Goal: Find specific page/section: Find specific page/section

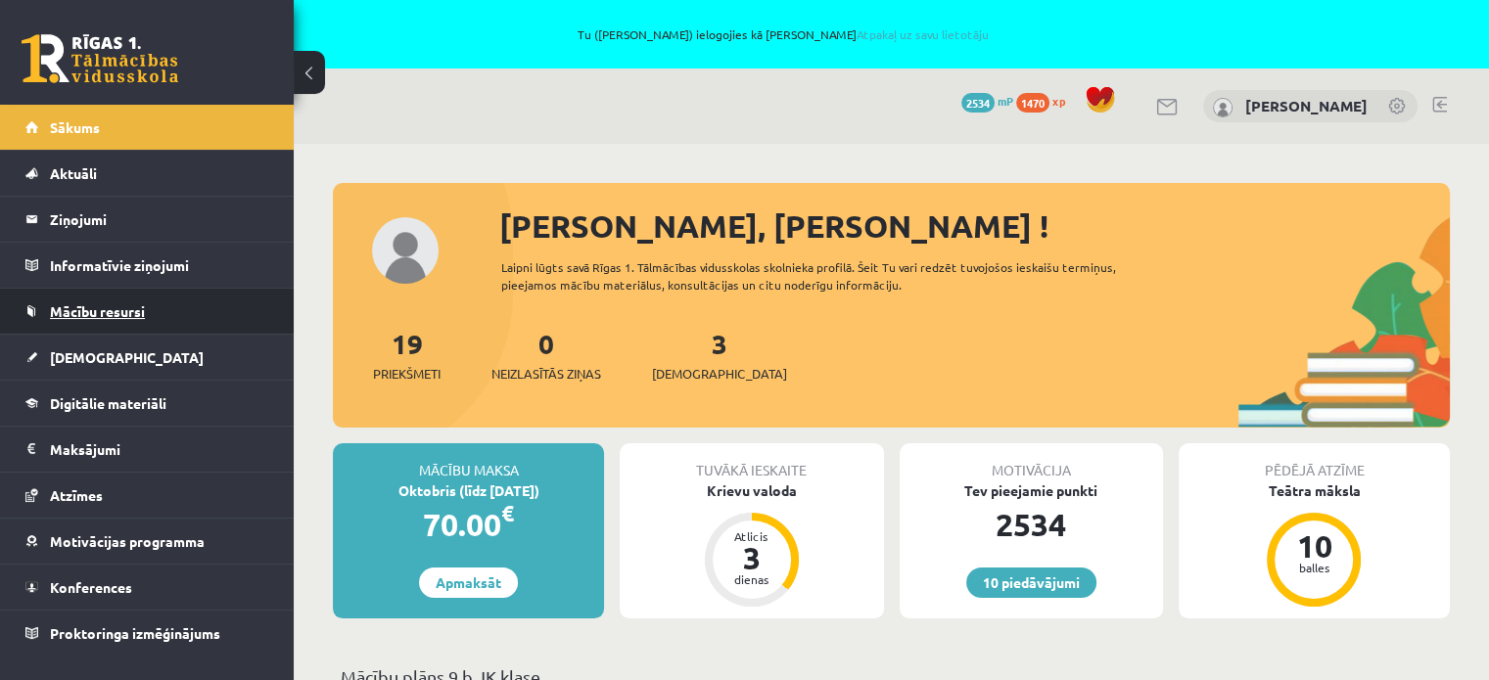
click at [132, 311] on span "Mācību resursi" at bounding box center [97, 311] width 95 height 18
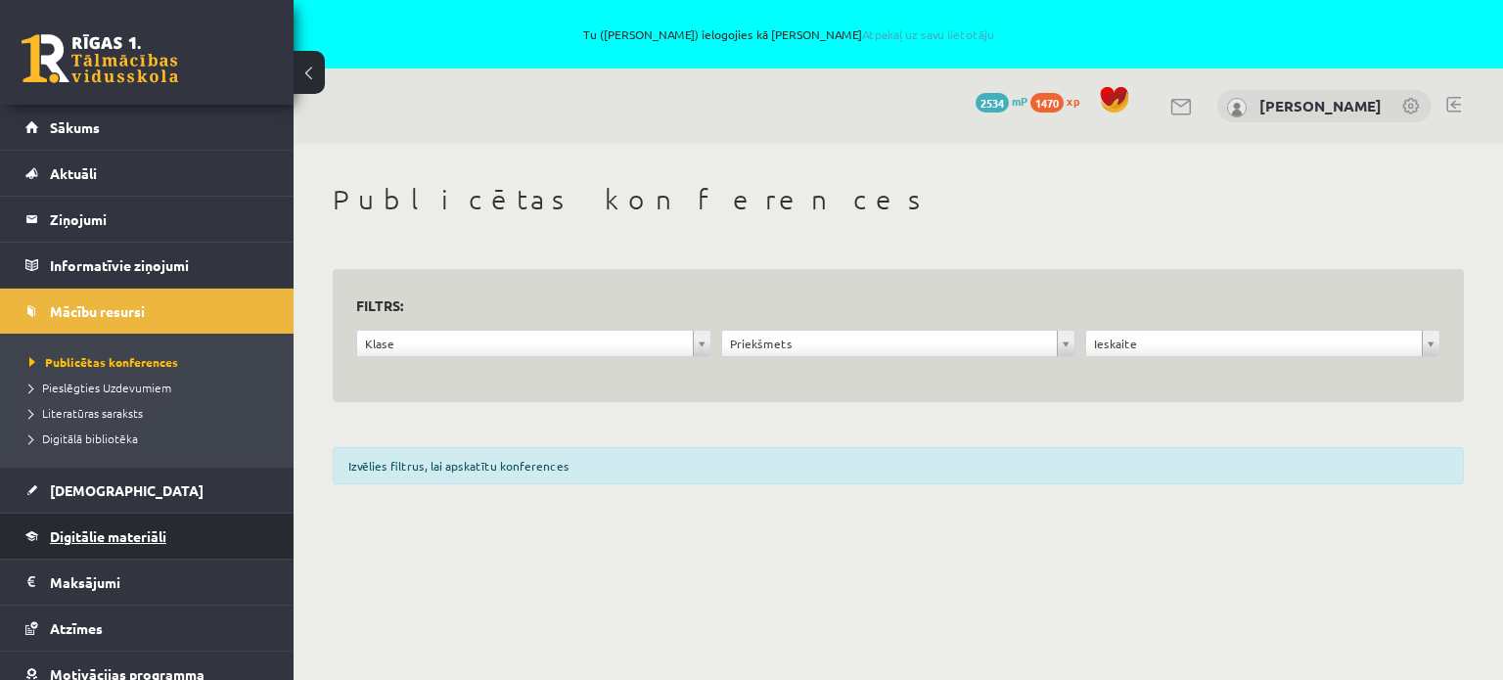
click at [86, 531] on span "Digitālie materiāli" at bounding box center [108, 537] width 116 height 18
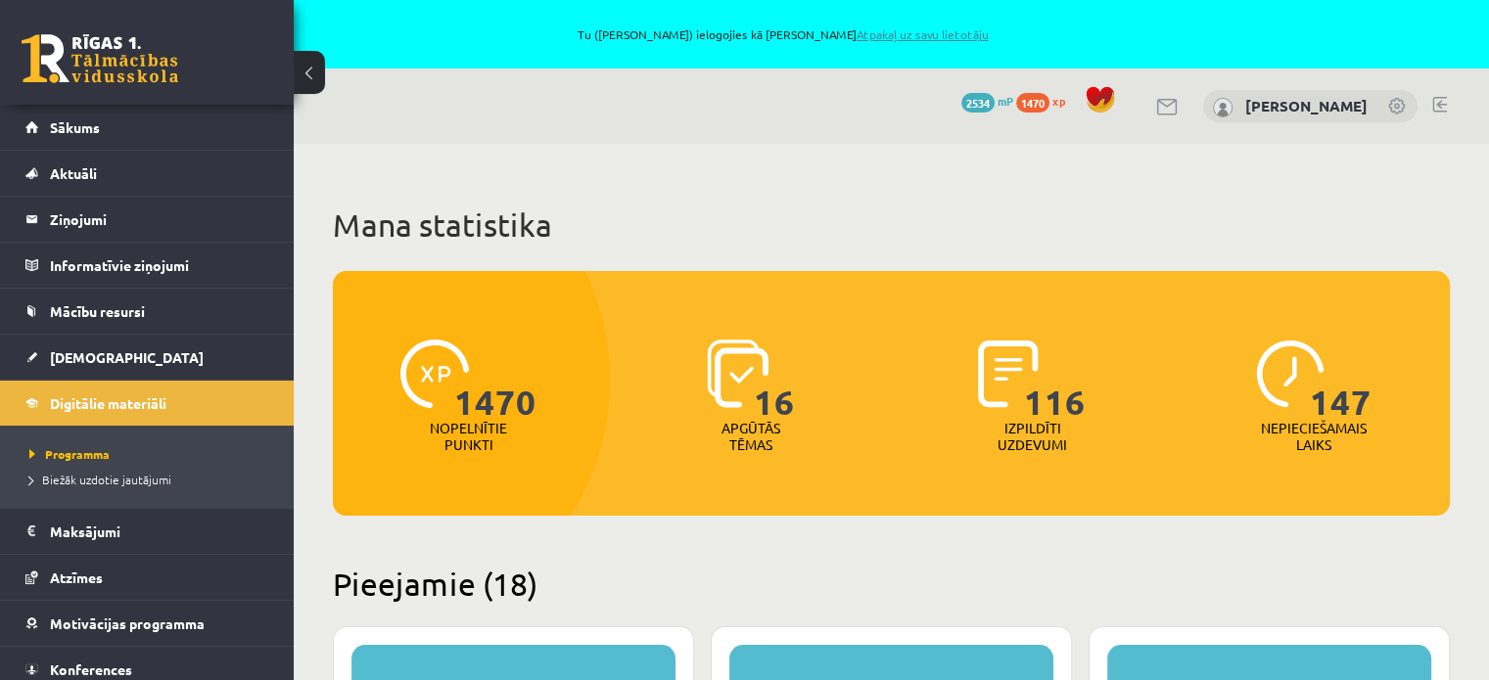
click at [917, 33] on link "Atpakaļ uz savu lietotāju" at bounding box center [921, 34] width 132 height 16
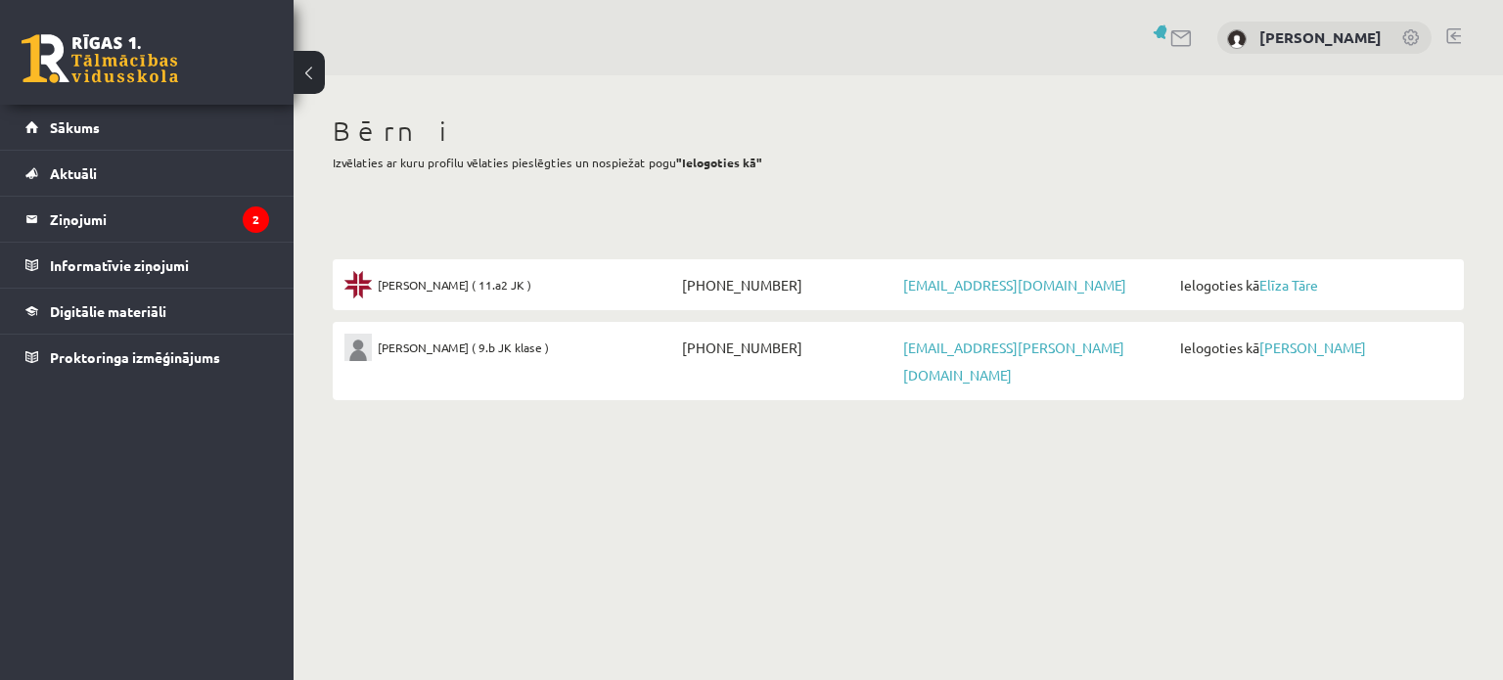
click at [907, 487] on body "0 Dāvanas 0 mP 0 xp [PERSON_NAME] Sākums Aktuāli Kā mācīties eSKOLĀ Kontakti No…" at bounding box center [751, 340] width 1503 height 680
click at [1133, 126] on h1 "Bērni" at bounding box center [898, 131] width 1131 height 33
